Goal: Navigation & Orientation: Find specific page/section

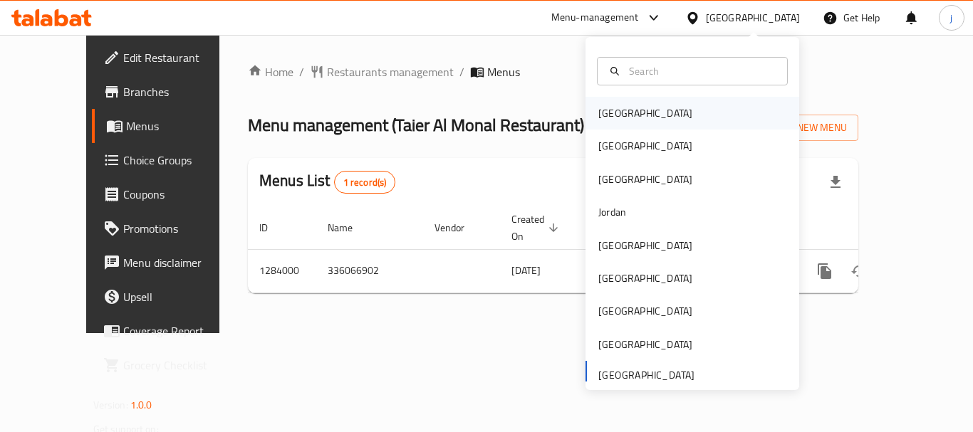
click at [600, 120] on div "Bahrain" at bounding box center [645, 113] width 94 height 16
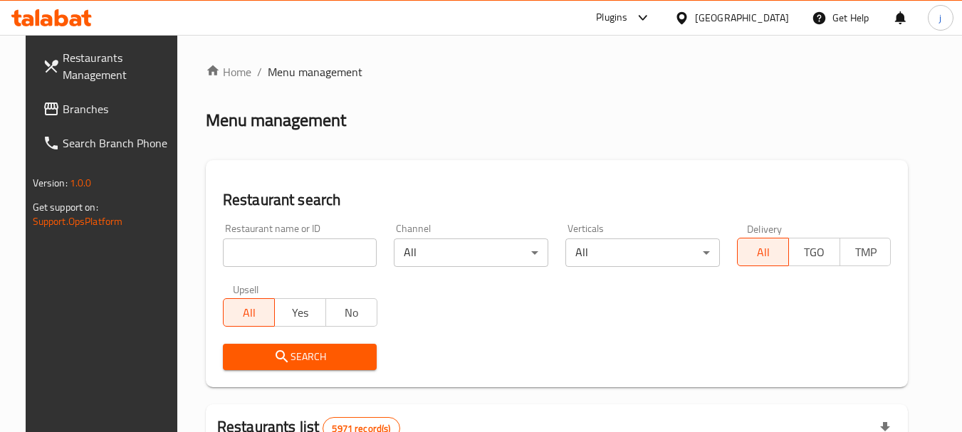
click at [43, 100] on icon at bounding box center [51, 108] width 17 height 17
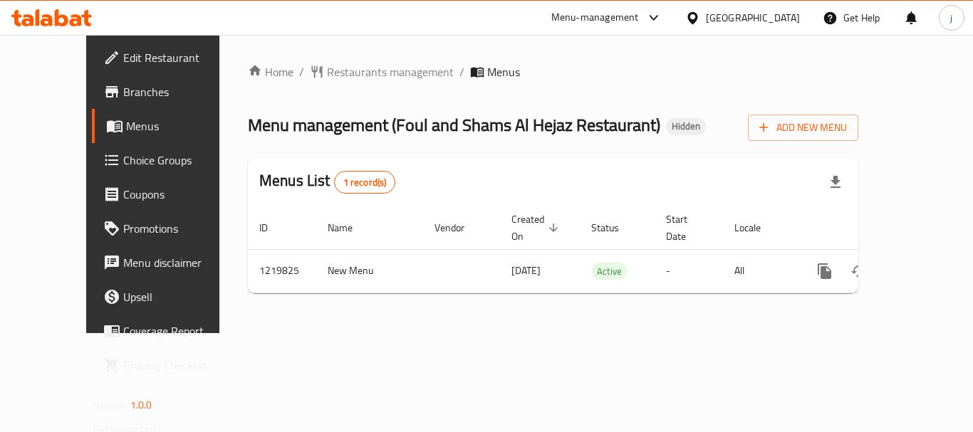
click at [697, 15] on icon at bounding box center [692, 17] width 10 height 12
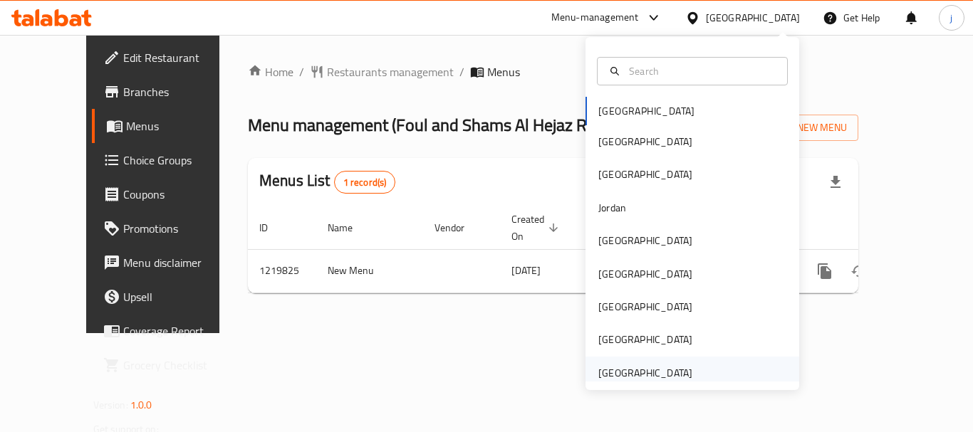
click at [663, 371] on div "[GEOGRAPHIC_DATA]" at bounding box center [645, 373] width 94 height 16
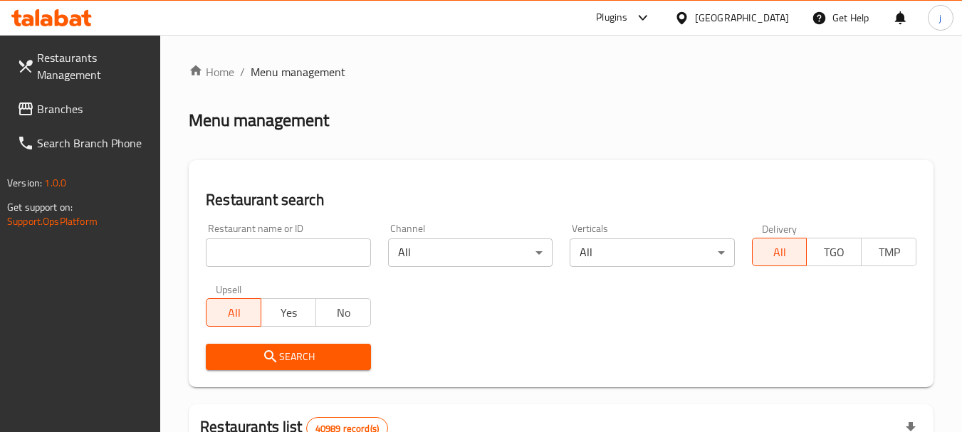
click at [90, 105] on span "Branches" at bounding box center [93, 108] width 113 height 17
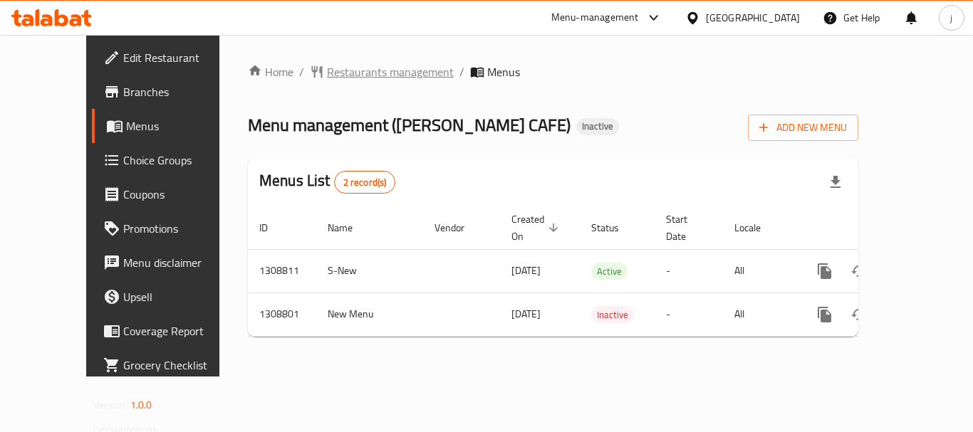
click at [327, 65] on span "Restaurants management" at bounding box center [390, 71] width 127 height 17
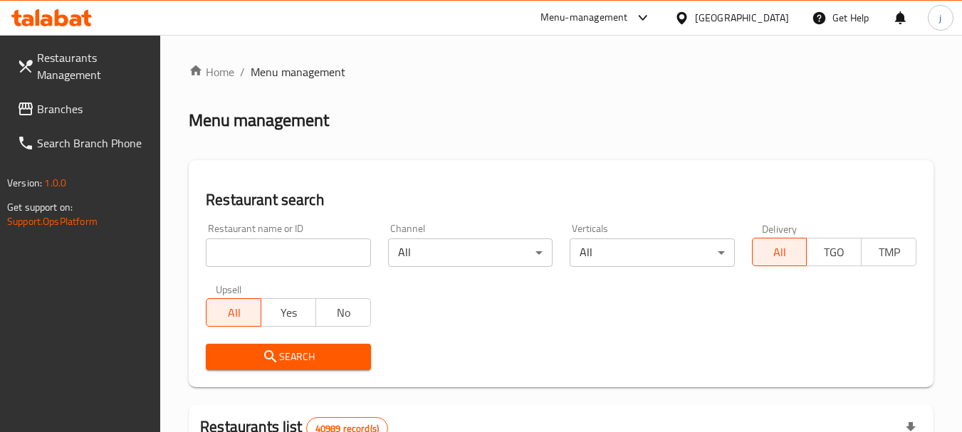
click at [60, 110] on span "Branches" at bounding box center [93, 108] width 113 height 17
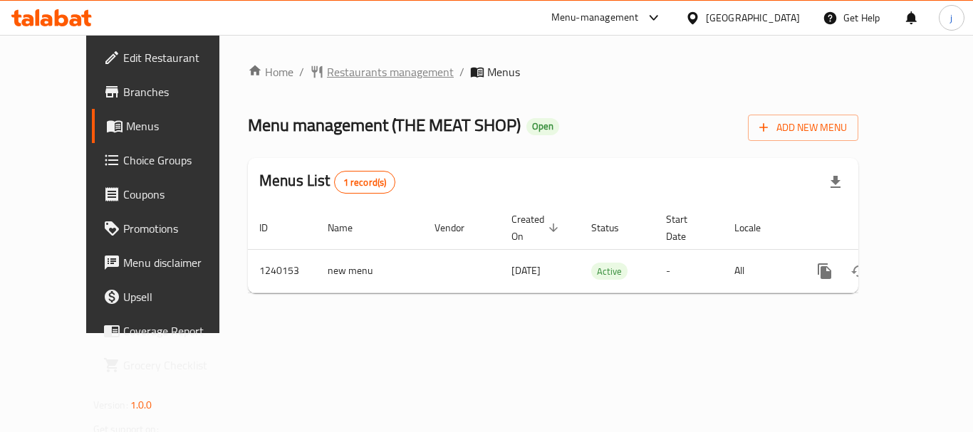
click at [327, 71] on span "Restaurants management" at bounding box center [390, 71] width 127 height 17
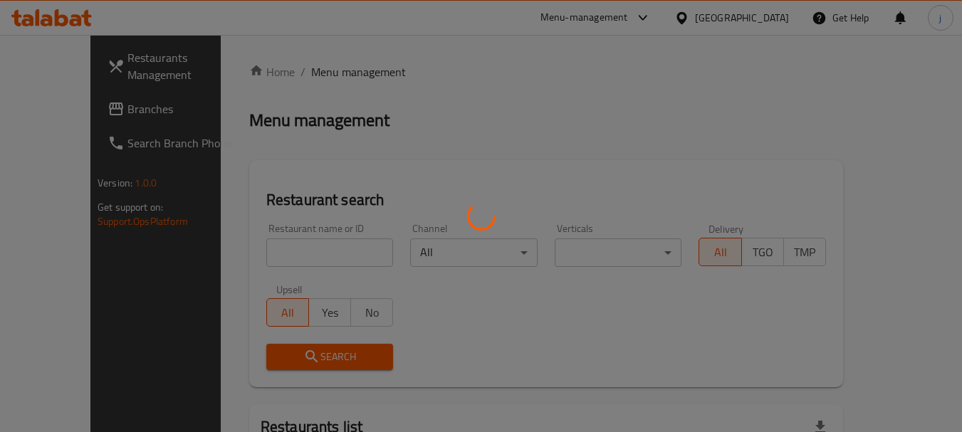
click at [107, 113] on div at bounding box center [481, 216] width 962 height 432
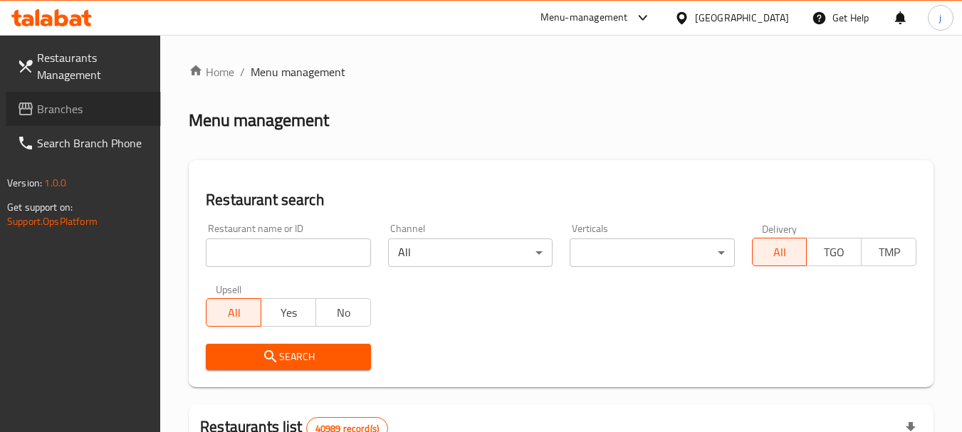
click at [107, 113] on span "Branches" at bounding box center [93, 108] width 113 height 17
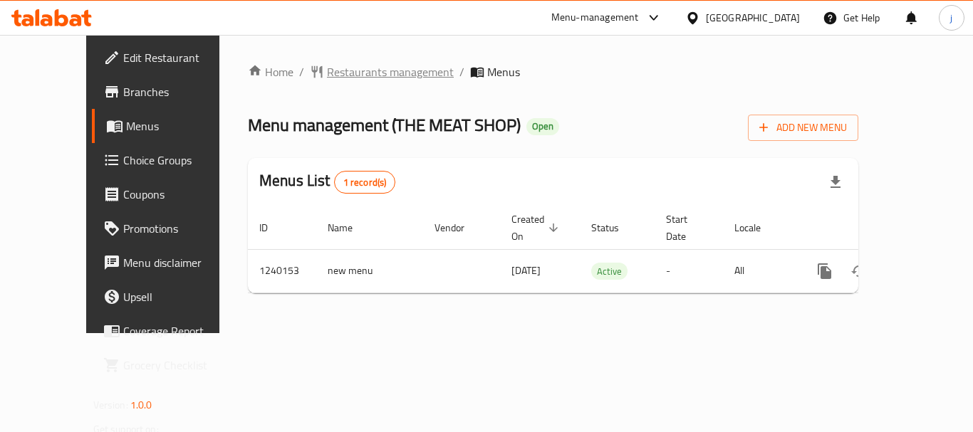
click at [327, 69] on span "Restaurants management" at bounding box center [390, 71] width 127 height 17
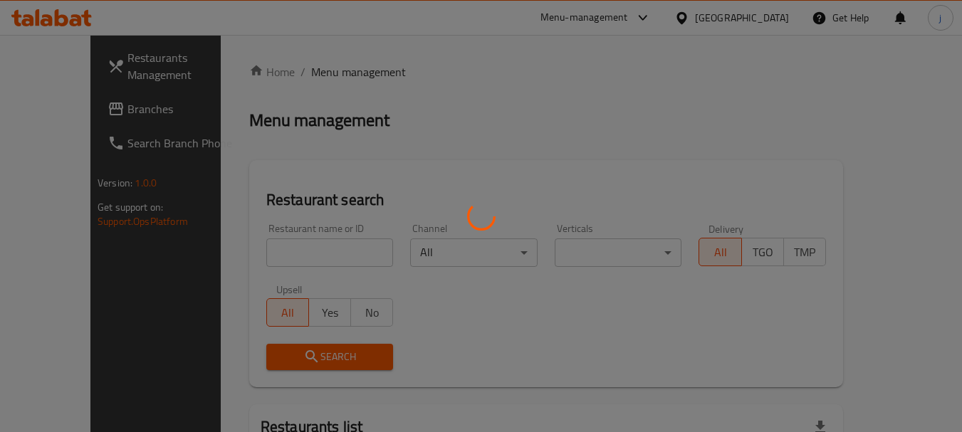
click at [80, 113] on div at bounding box center [481, 216] width 962 height 432
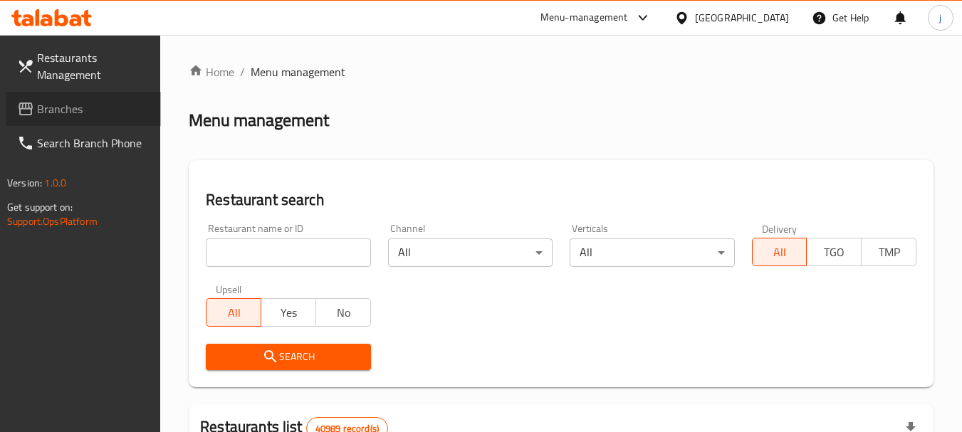
click at [80, 113] on span "Branches" at bounding box center [93, 108] width 113 height 17
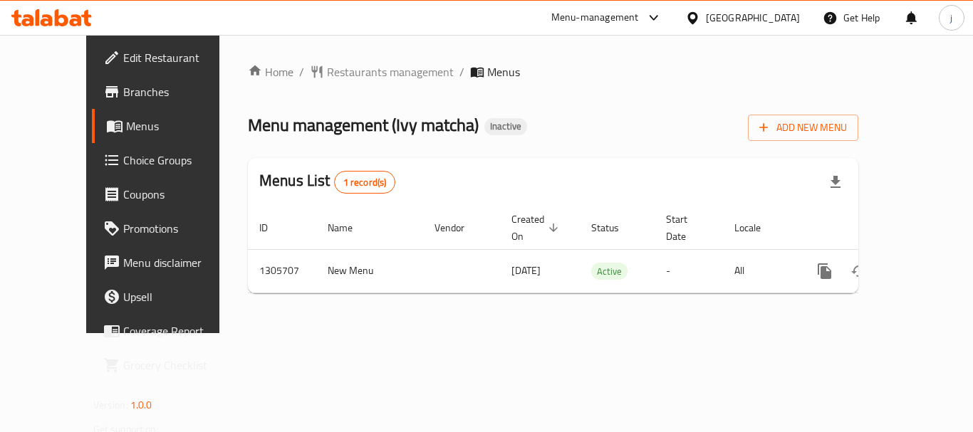
click at [729, 20] on div "[GEOGRAPHIC_DATA]" at bounding box center [753, 18] width 94 height 16
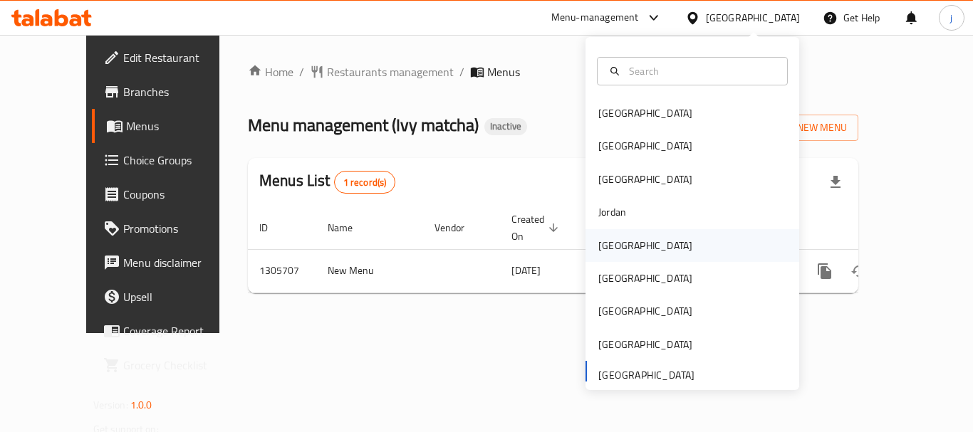
click at [642, 245] on div "Kuwait" at bounding box center [693, 245] width 214 height 33
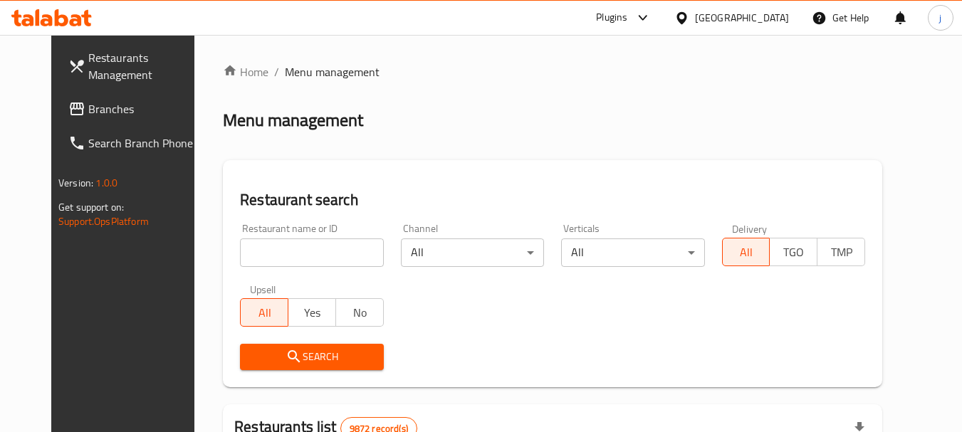
click at [88, 107] on span "Branches" at bounding box center [144, 108] width 113 height 17
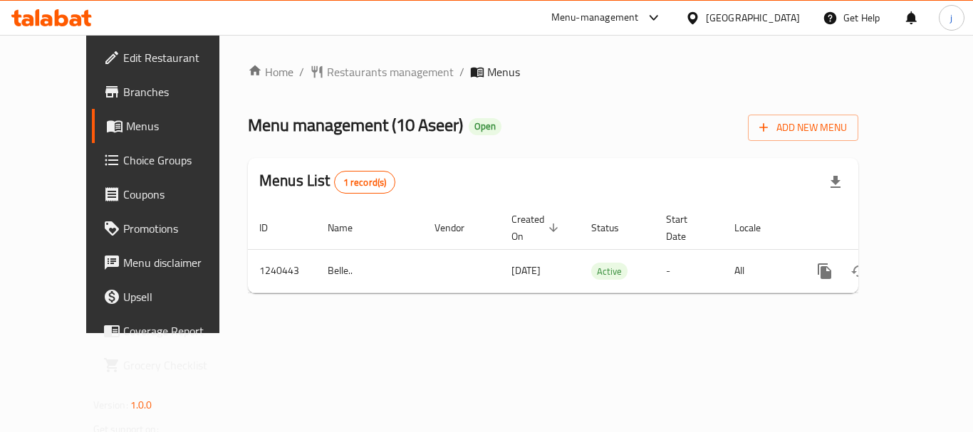
click at [789, 14] on div "Kuwait" at bounding box center [753, 18] width 94 height 16
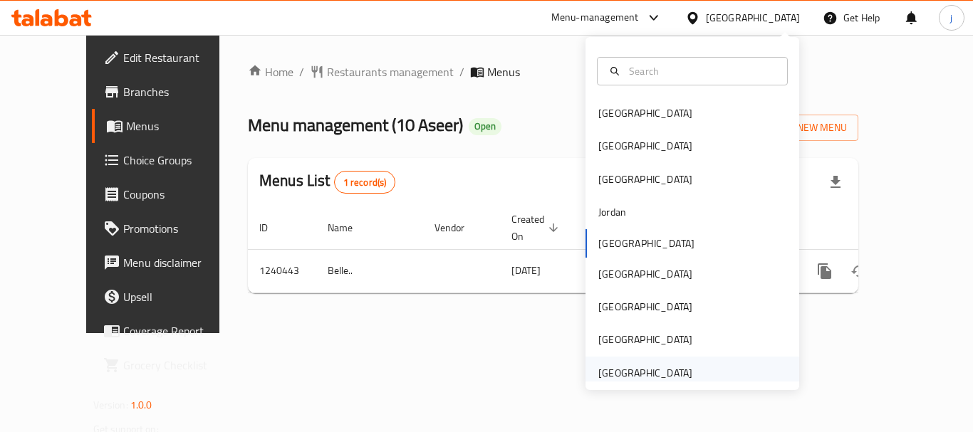
click at [645, 368] on div "[GEOGRAPHIC_DATA]" at bounding box center [645, 373] width 94 height 16
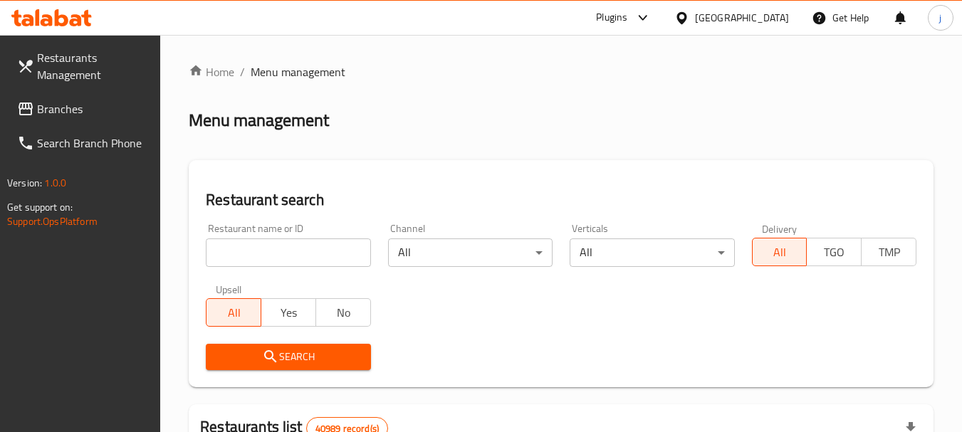
click at [49, 94] on link "Branches" at bounding box center [83, 109] width 155 height 34
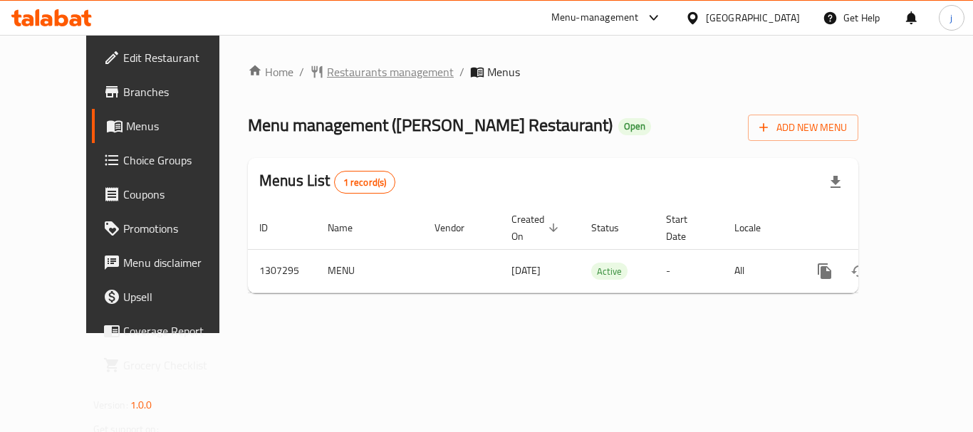
click at [346, 68] on span "Restaurants management" at bounding box center [390, 71] width 127 height 17
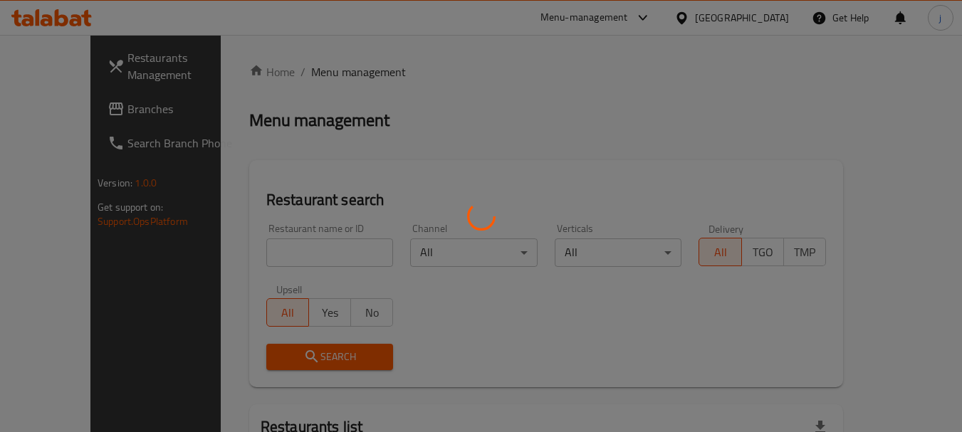
click at [75, 113] on div at bounding box center [481, 216] width 962 height 432
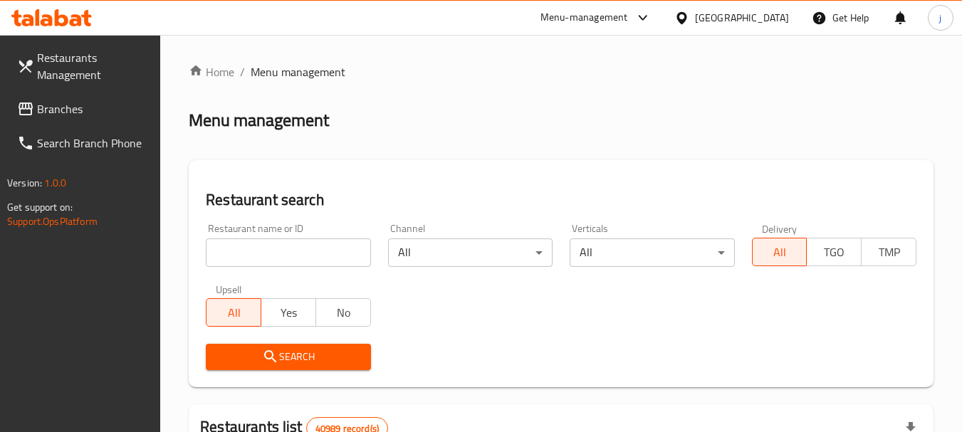
click at [75, 113] on div at bounding box center [481, 216] width 962 height 432
click at [75, 113] on span "Branches" at bounding box center [93, 108] width 113 height 17
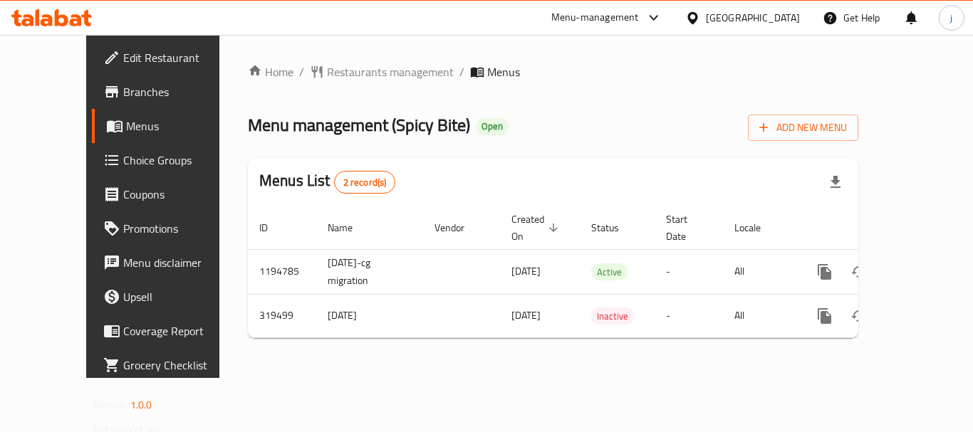
click at [307, 58] on div "Home / Restaurants management / Menus Menu management ( Spicy Bite ) Open Add N…" at bounding box center [552, 206] width 667 height 343
click at [327, 73] on span "Restaurants management" at bounding box center [390, 71] width 127 height 17
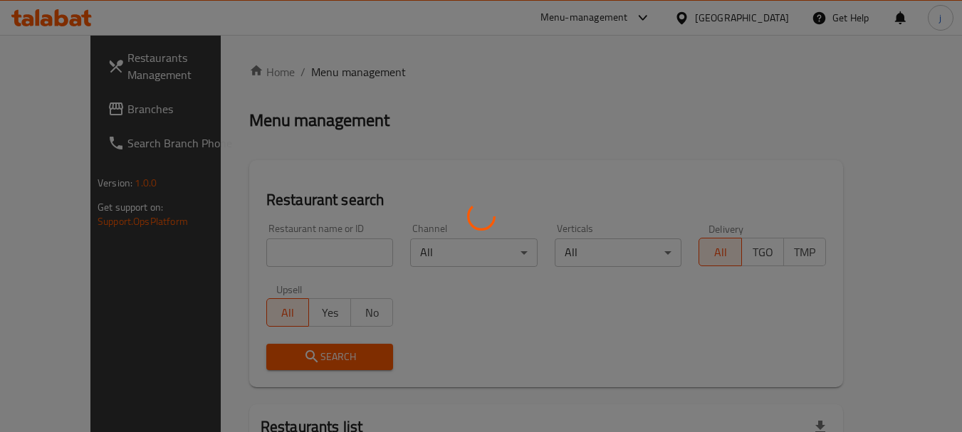
click at [67, 119] on div at bounding box center [481, 216] width 962 height 432
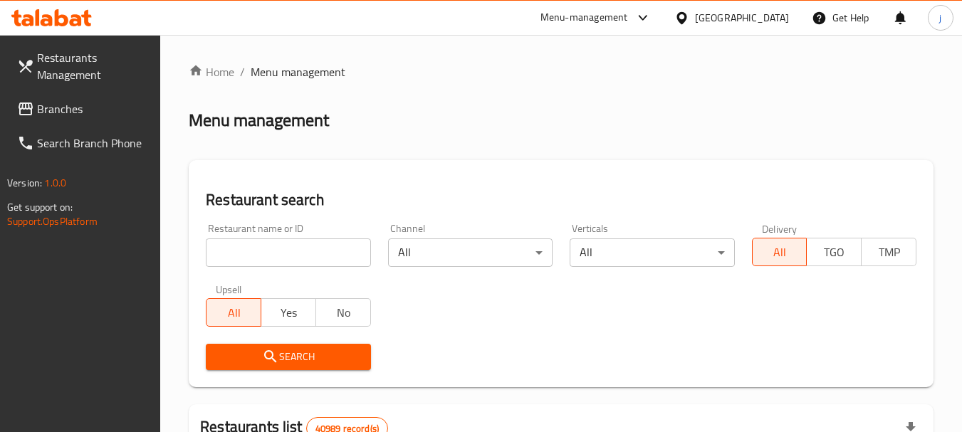
click at [75, 114] on span "Branches" at bounding box center [93, 108] width 113 height 17
